Goal: Go to known website: Go to known website

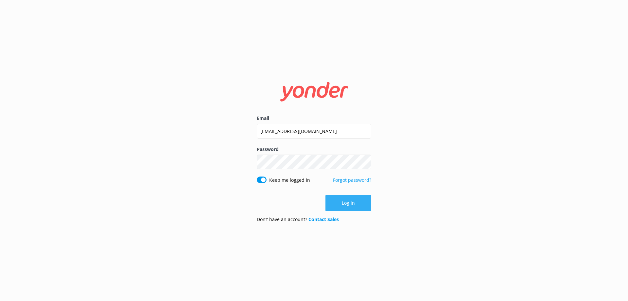
click at [346, 199] on button "Log in" at bounding box center [348, 203] width 46 height 16
